Goal: Information Seeking & Learning: Learn about a topic

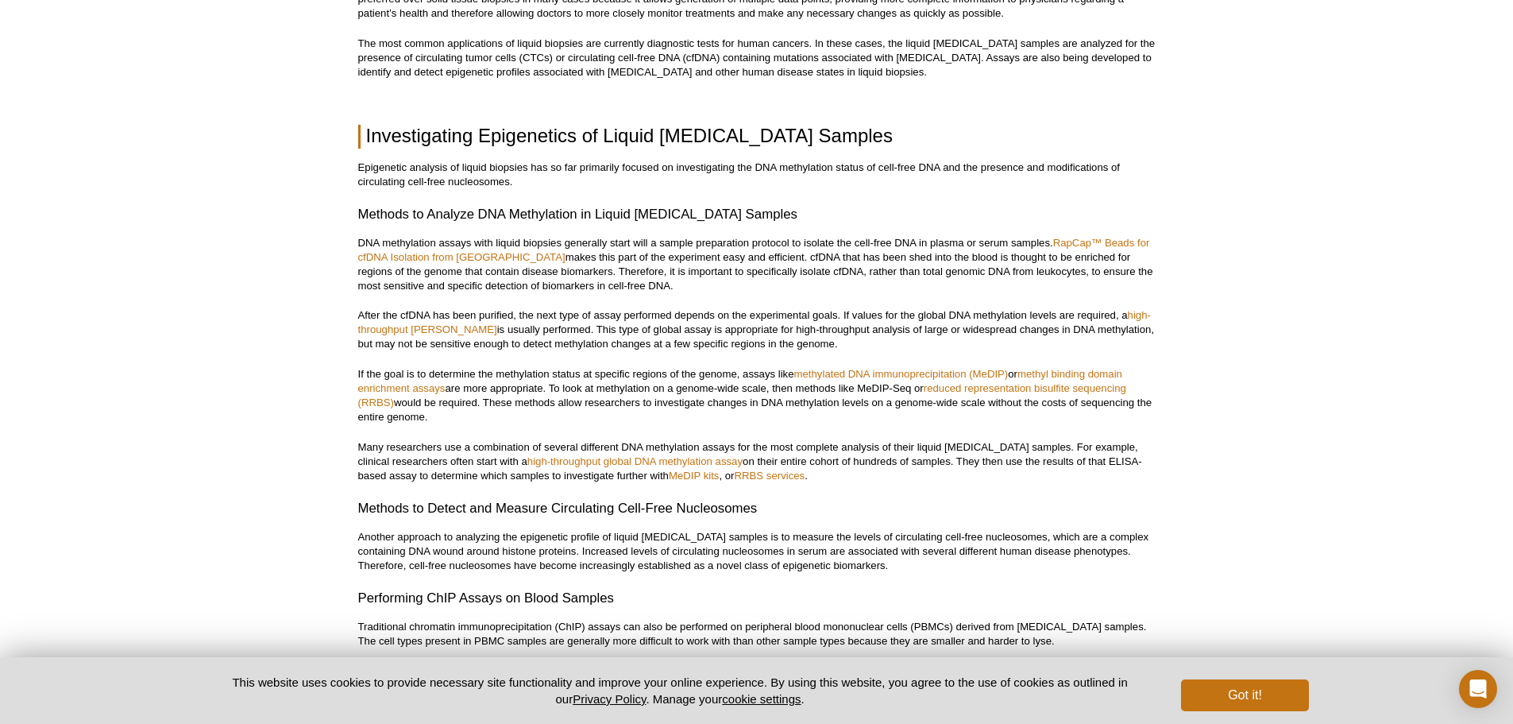
scroll to position [1032, 0]
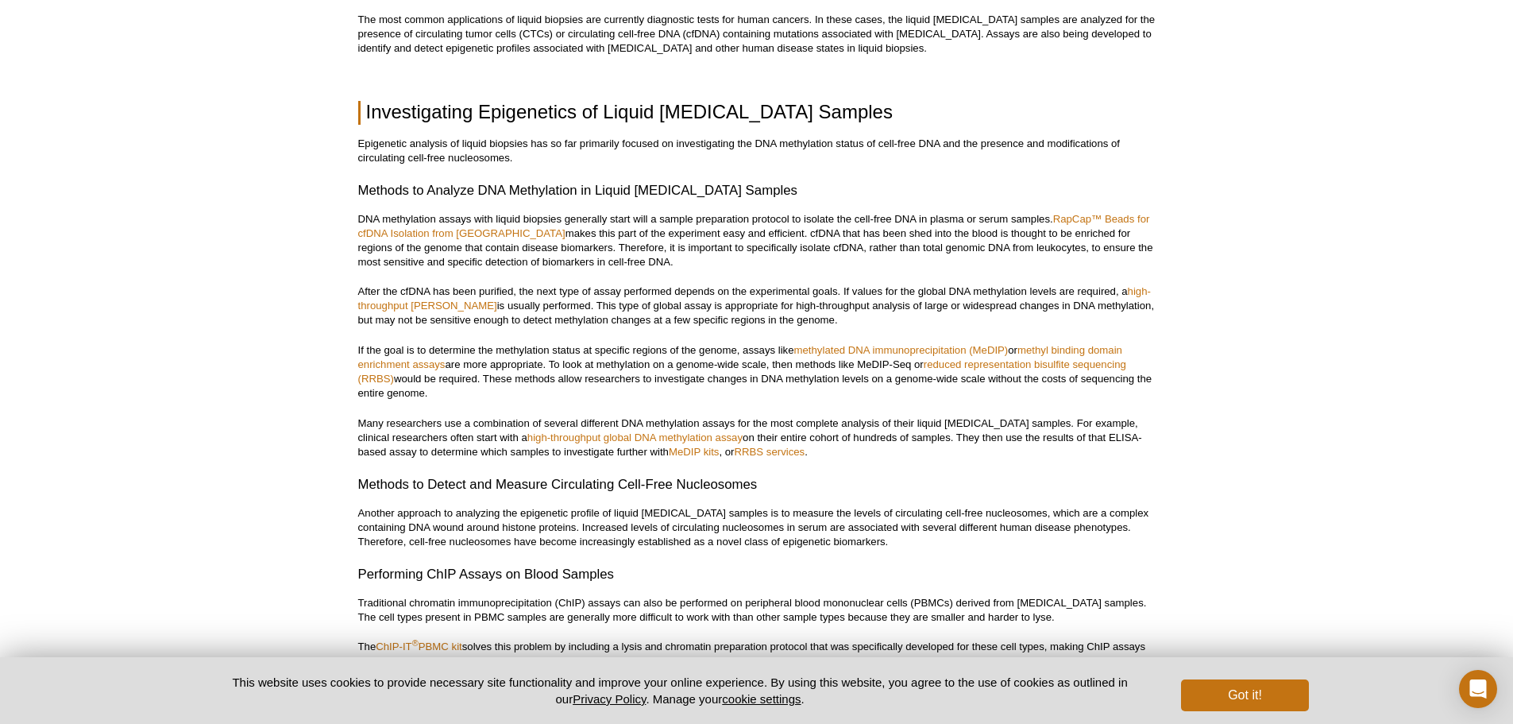
click at [495, 438] on p "Many researchers use a combination of several different DNA methylation assays …" at bounding box center [756, 437] width 797 height 43
drag, startPoint x: 495, startPoint y: 438, endPoint x: 701, endPoint y: 438, distance: 205.7
click at [701, 438] on p "Many researchers use a combination of several different DNA methylation assays …" at bounding box center [756, 437] width 797 height 43
copy link "high-throughput global DNA methylation assay"
drag, startPoint x: 796, startPoint y: 348, endPoint x: 446, endPoint y: 372, distance: 350.3
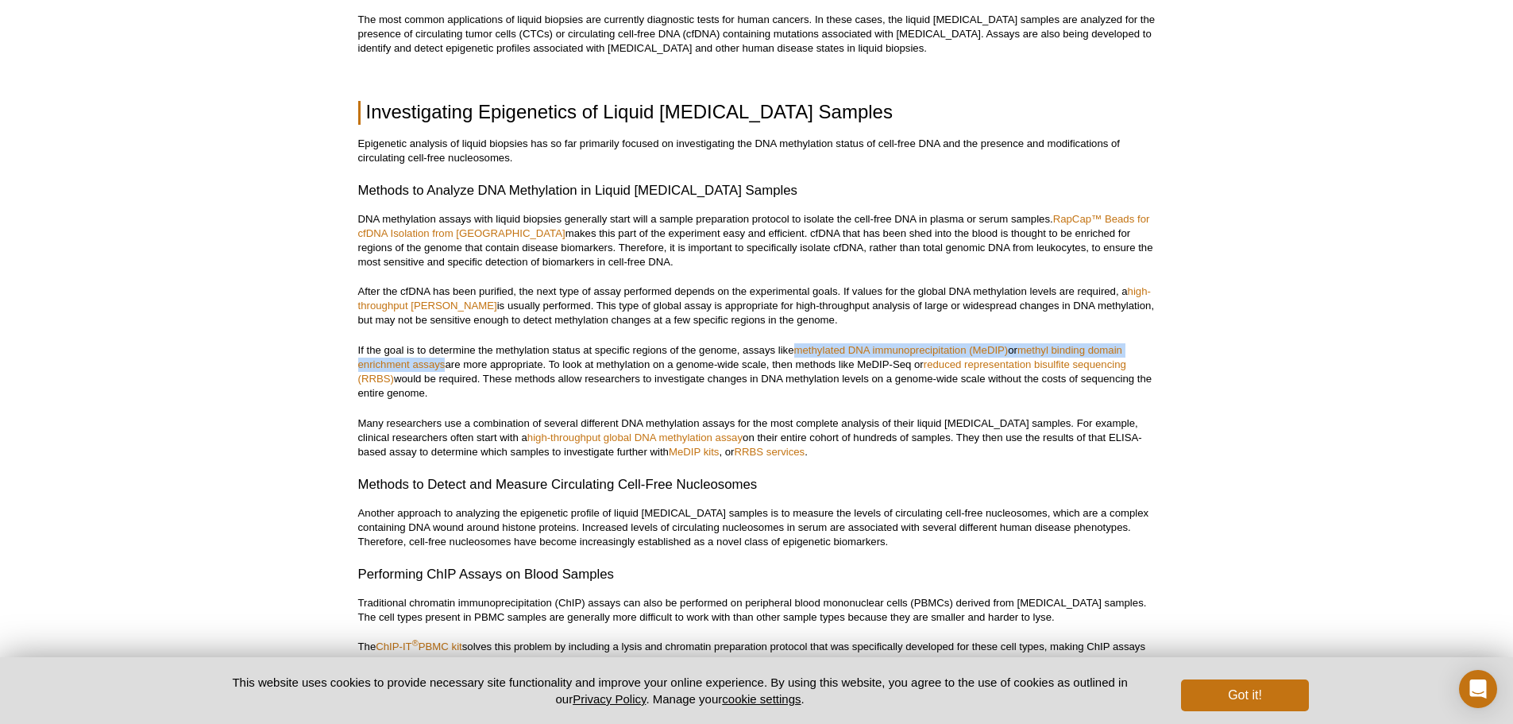
click at [446, 372] on p "If the goal is to determine the methylation status at specific regions of the g…" at bounding box center [756, 371] width 797 height 57
copy p "methylated DNA immunoprecipitation (MeDIP) or methyl binding domain enrichment …"
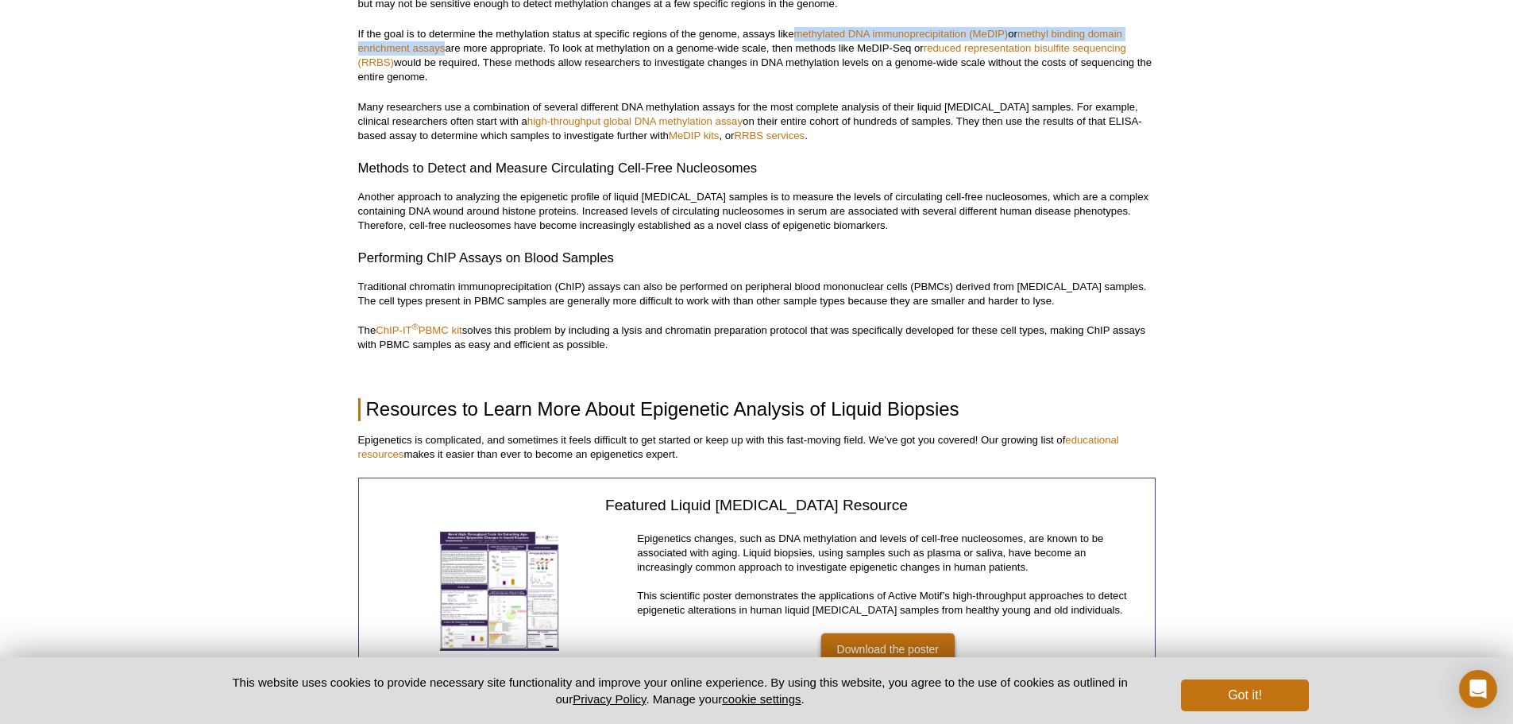
scroll to position [1350, 0]
